Goal: Communication & Community: Answer question/provide support

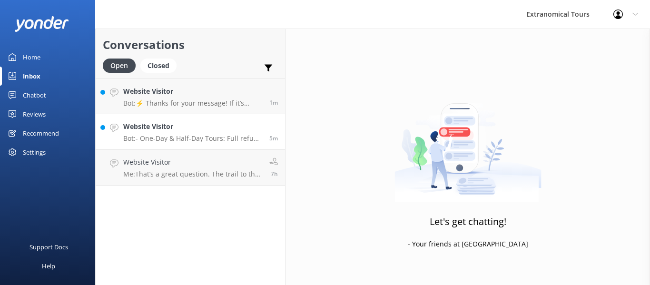
click at [232, 132] on div "Website Visitor Bot: - One-Day & Half-Day Tours: Full refund if canceled more t…" at bounding box center [192, 131] width 139 height 21
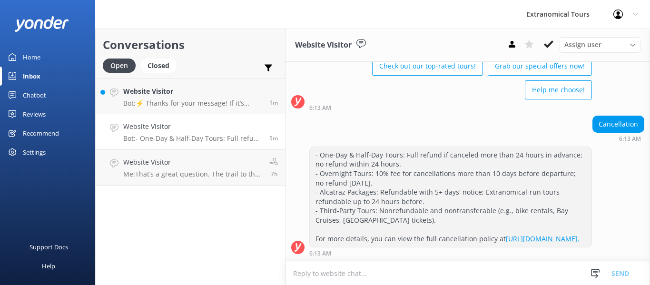
scroll to position [74, 0]
click at [153, 88] on h4 "Website Visitor" at bounding box center [192, 91] width 139 height 10
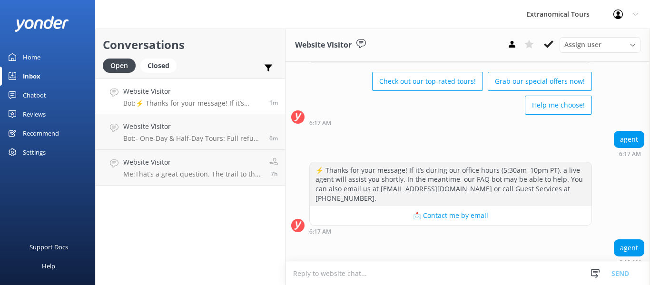
scroll to position [136, 0]
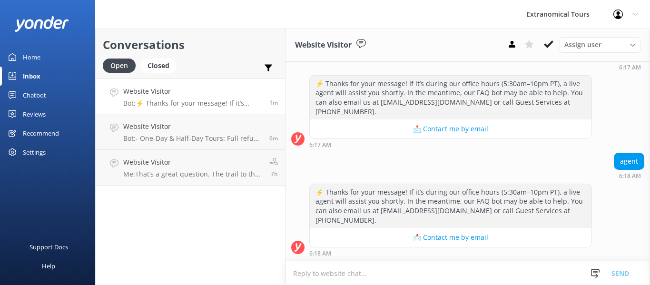
click at [421, 281] on textarea at bounding box center [467, 273] width 364 height 23
click at [418, 270] on textarea at bounding box center [467, 273] width 364 height 23
type textarea "h"
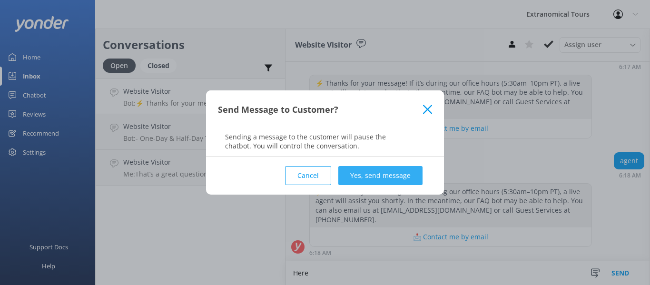
type textarea "Here"
click at [413, 179] on button "Yes, send message" at bounding box center [380, 175] width 84 height 19
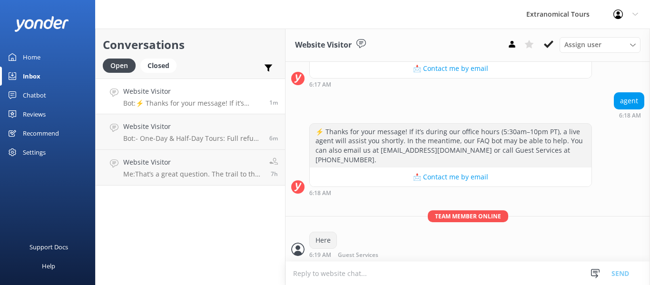
click at [332, 274] on textarea at bounding box center [467, 273] width 364 height 23
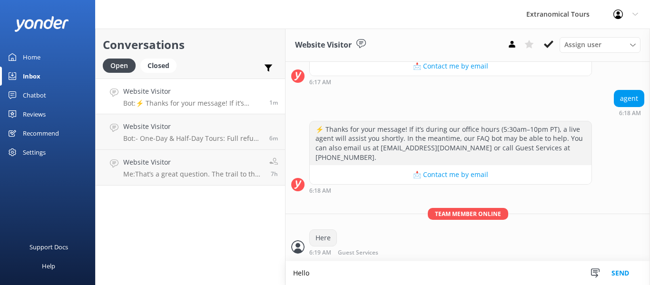
scroll to position [222, 0]
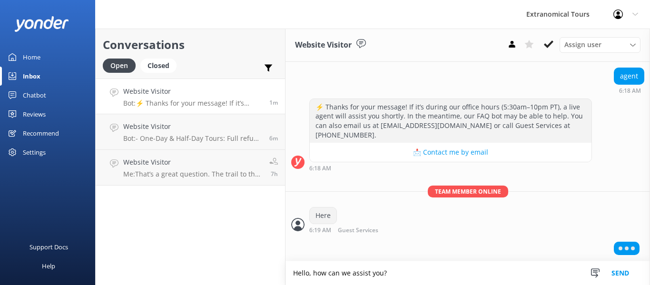
type textarea "Hello, how can we assist you?"
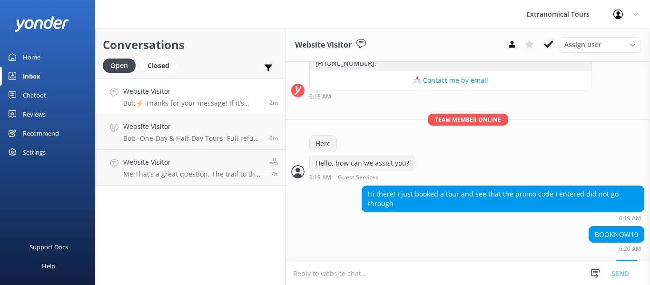
scroll to position [311, 0]
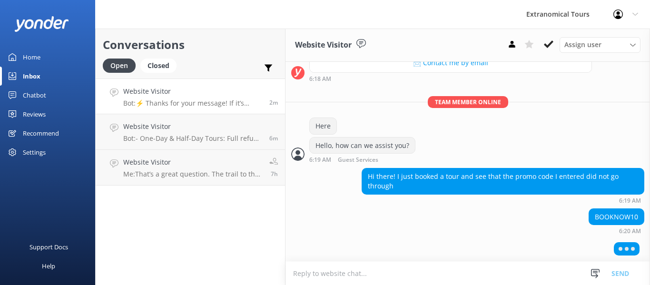
click at [384, 272] on textarea at bounding box center [467, 273] width 364 height 23
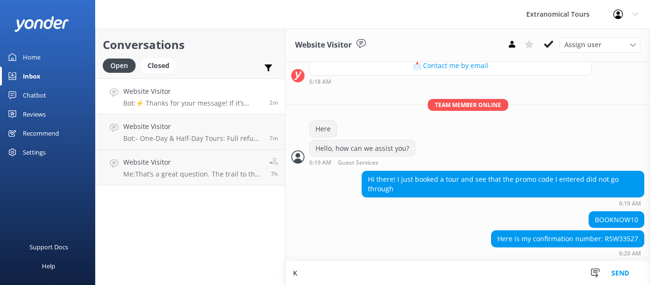
scroll to position [309, 0]
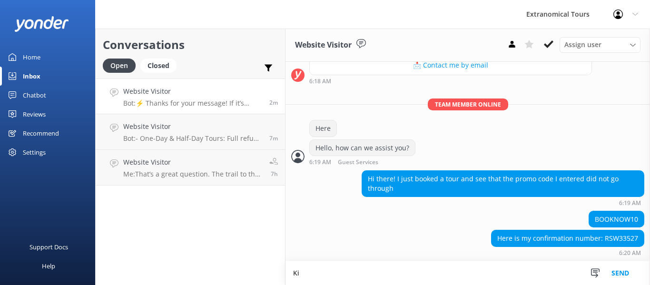
type textarea "K"
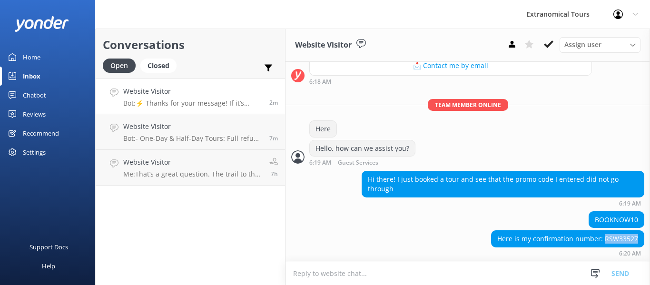
drag, startPoint x: 600, startPoint y: 235, endPoint x: 633, endPoint y: 236, distance: 33.8
click at [633, 236] on div "Here is my confirmation number: RSW33527" at bounding box center [567, 239] width 152 height 16
copy div "RSW33527"
click at [428, 269] on textarea at bounding box center [467, 273] width 364 height 23
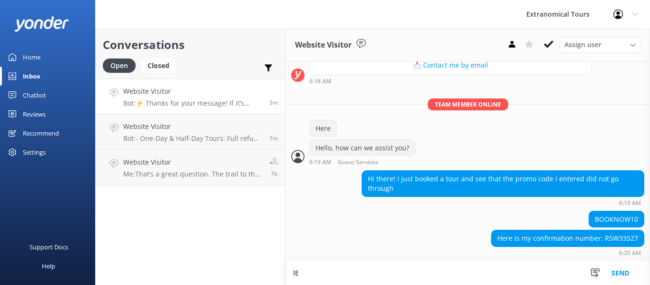
type textarea "l"
type textarea "Let me go ahead and check"
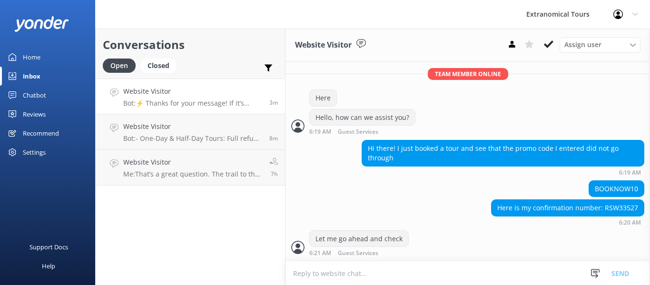
scroll to position [370, 0]
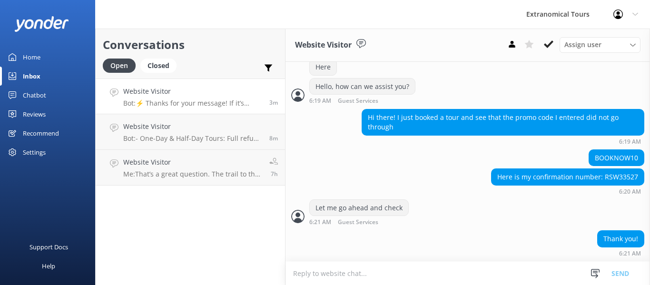
click at [394, 264] on textarea at bounding box center [467, 273] width 364 height 23
click at [407, 276] on textarea at bounding box center [467, 273] width 364 height 23
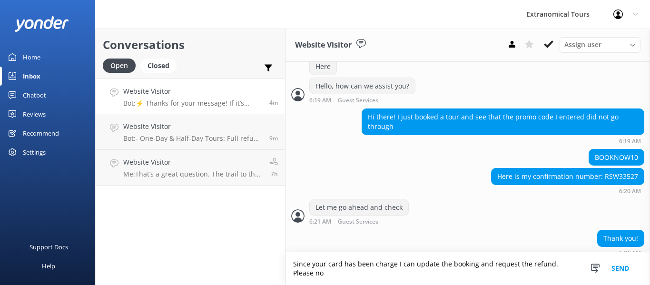
scroll to position [379, 0]
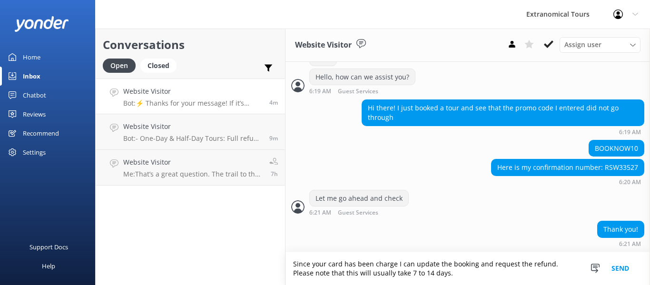
type textarea "Since your card has been charge I can update the booking and request the refund…"
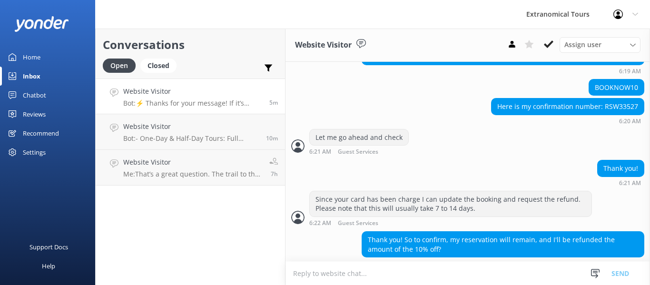
scroll to position [450, 0]
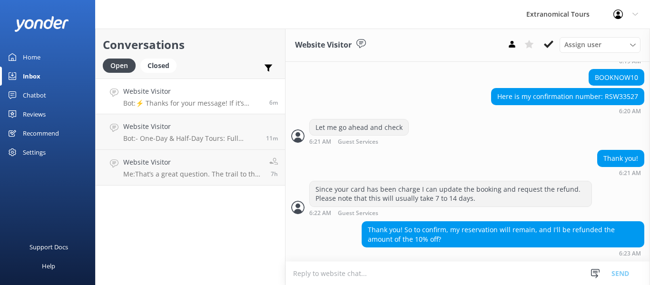
click at [382, 265] on textarea at bounding box center [467, 273] width 364 height 23
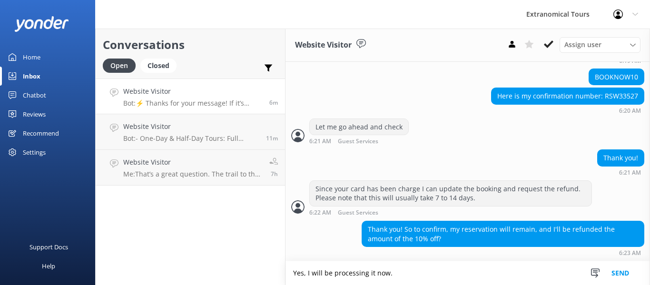
paste textarea "If you have any questions or concerns, please call us at [PHONE_NUMBER] or mess…"
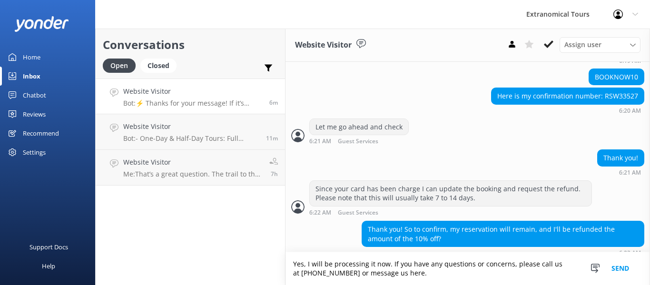
scroll to position [460, 0]
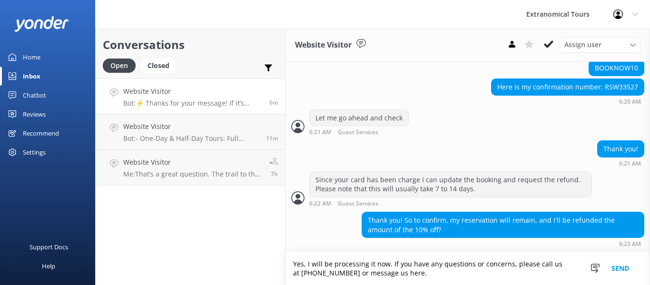
type textarea "Yes, I will be processing it now. If you have any questions or concerns, please…"
click at [614, 266] on button "Send" at bounding box center [620, 268] width 36 height 33
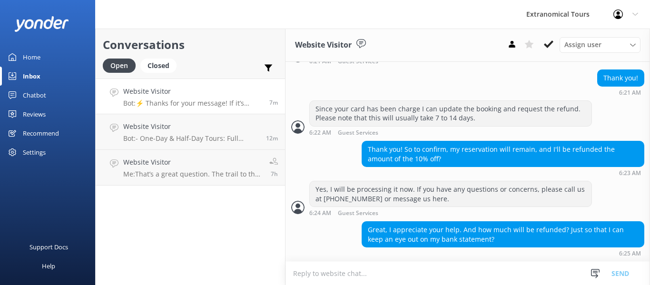
scroll to position [0, 0]
click at [376, 271] on textarea at bounding box center [467, 273] width 364 height 23
paste textarea "$17.90"
type textarea "$17.90"
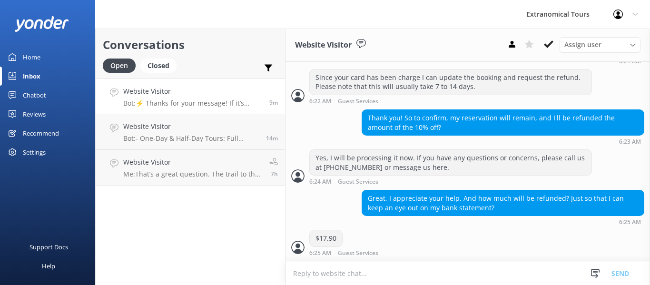
scroll to position [592, 0]
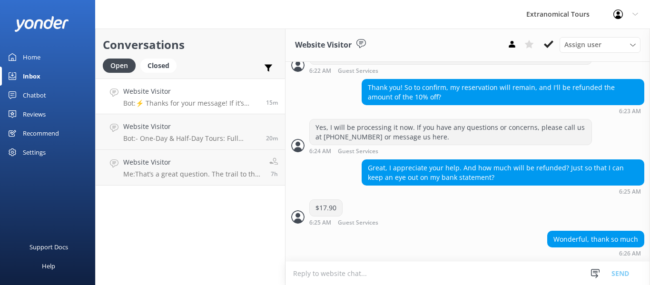
click at [348, 265] on textarea at bounding box center [467, 273] width 364 height 23
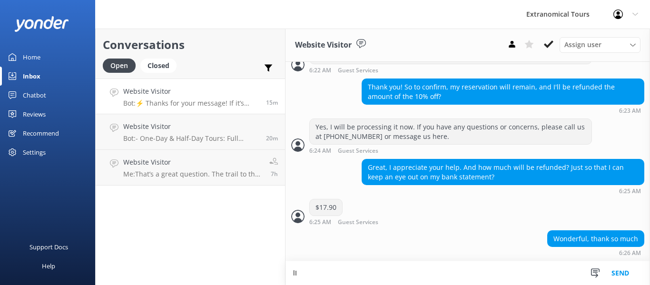
type textarea "l"
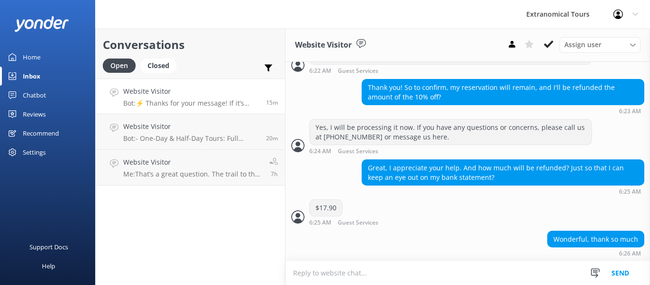
type textarea "t"
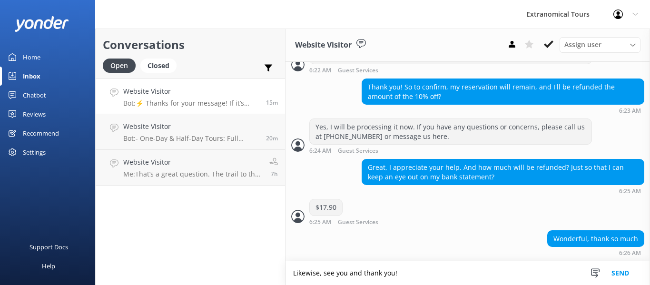
type textarea "Likewise, see you and thank you!"
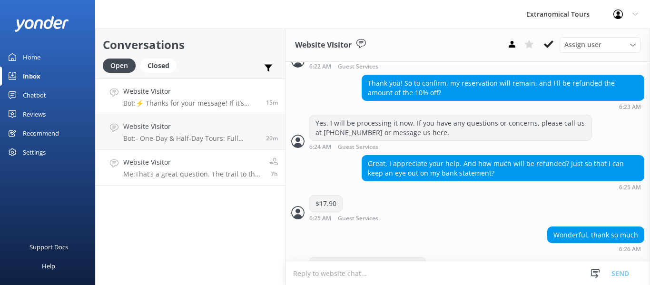
scroll to position [624, 0]
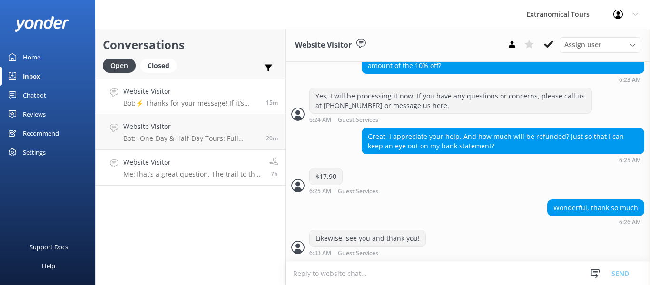
click at [170, 164] on h4 "Website Visitor" at bounding box center [192, 162] width 139 height 10
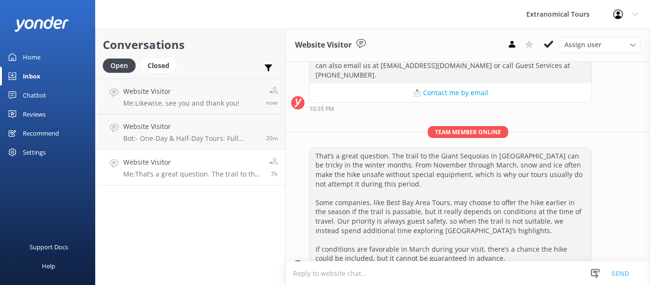
scroll to position [380, 0]
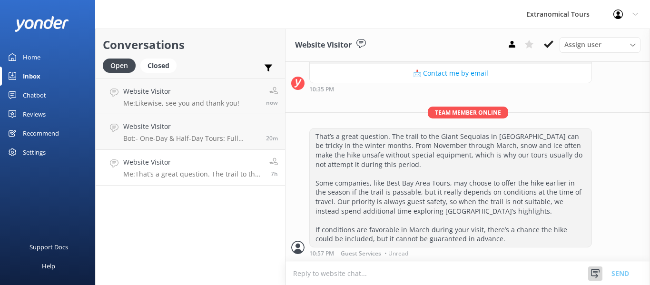
click at [592, 275] on icon at bounding box center [595, 274] width 10 height 10
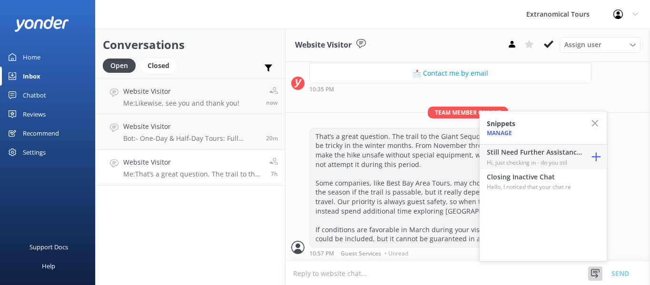
click at [535, 155] on h4 "Still Need Further Assistance?" at bounding box center [533, 152] width 95 height 10
type textarea "Hi, just checking in - do you still require assistance from our team on this? T…"
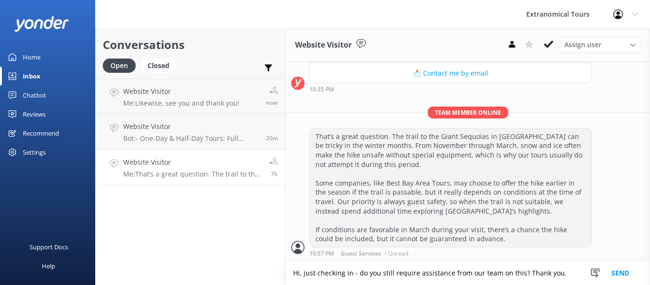
click at [615, 272] on button "Send" at bounding box center [620, 273] width 36 height 24
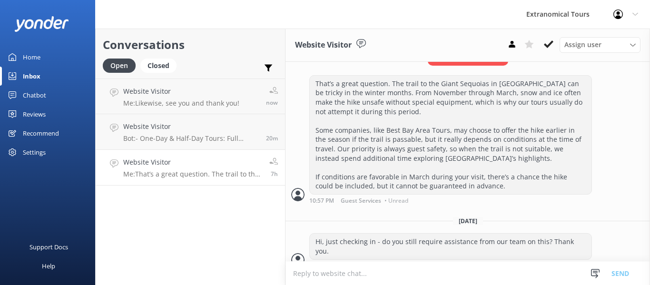
scroll to position [436, 0]
